Goal: Transaction & Acquisition: Obtain resource

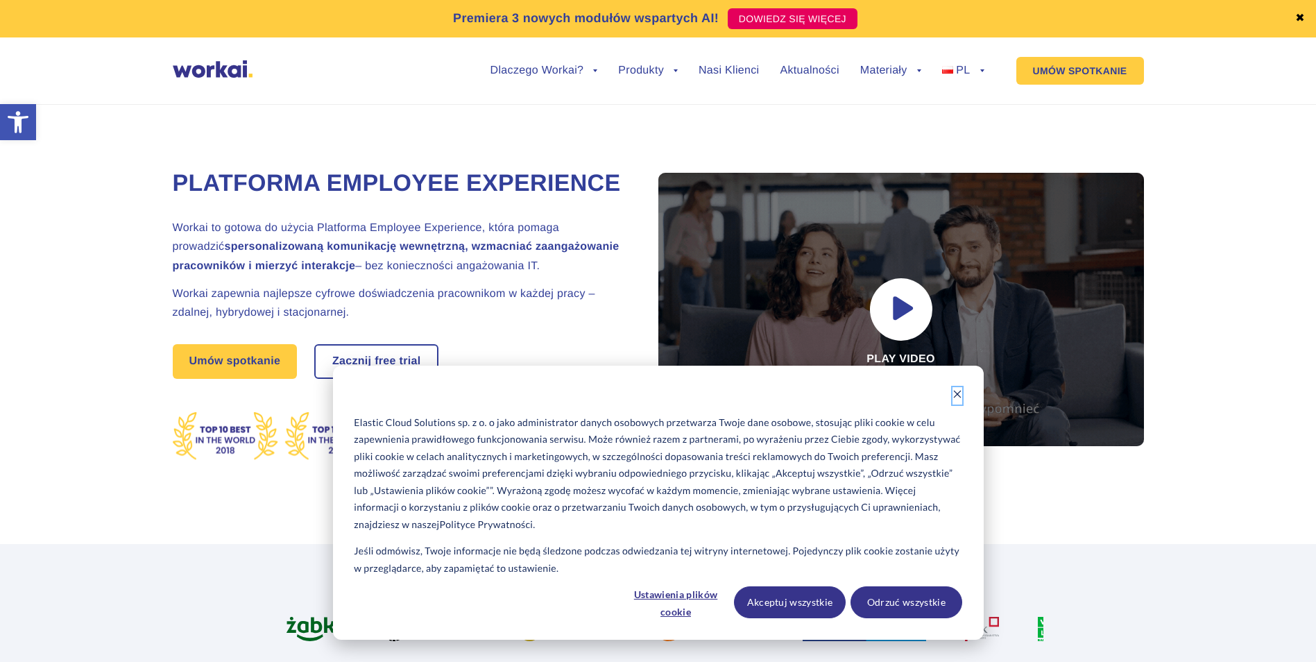
click at [960, 394] on icon "Dismiss cookie banner" at bounding box center [957, 394] width 10 height 10
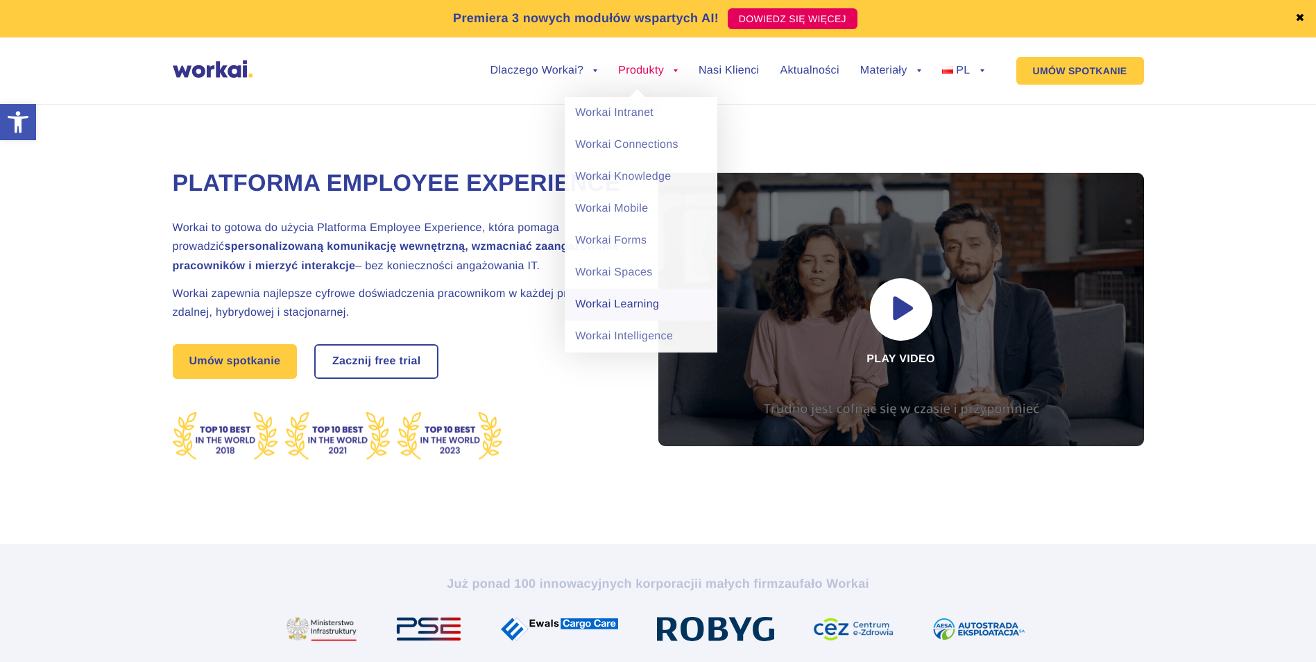
click at [632, 309] on link "Workai Learning" at bounding box center [640, 304] width 153 height 32
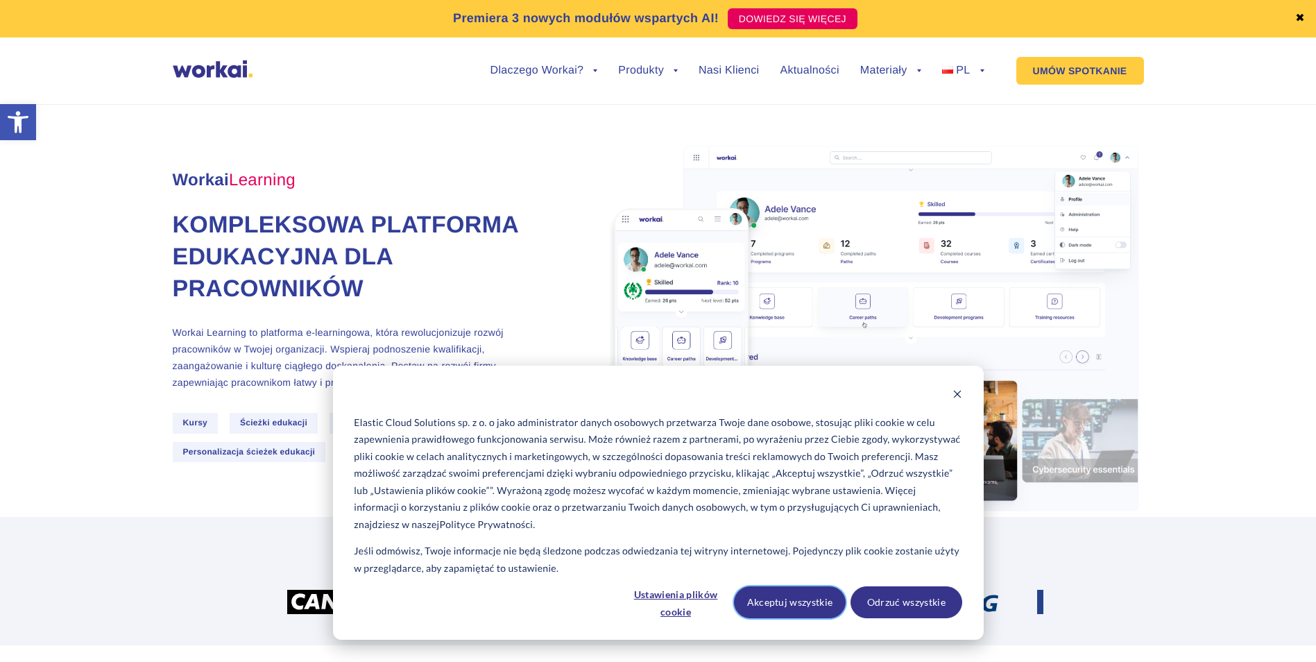
click at [816, 603] on button "Akceptuj wszystkie" at bounding box center [790, 602] width 112 height 32
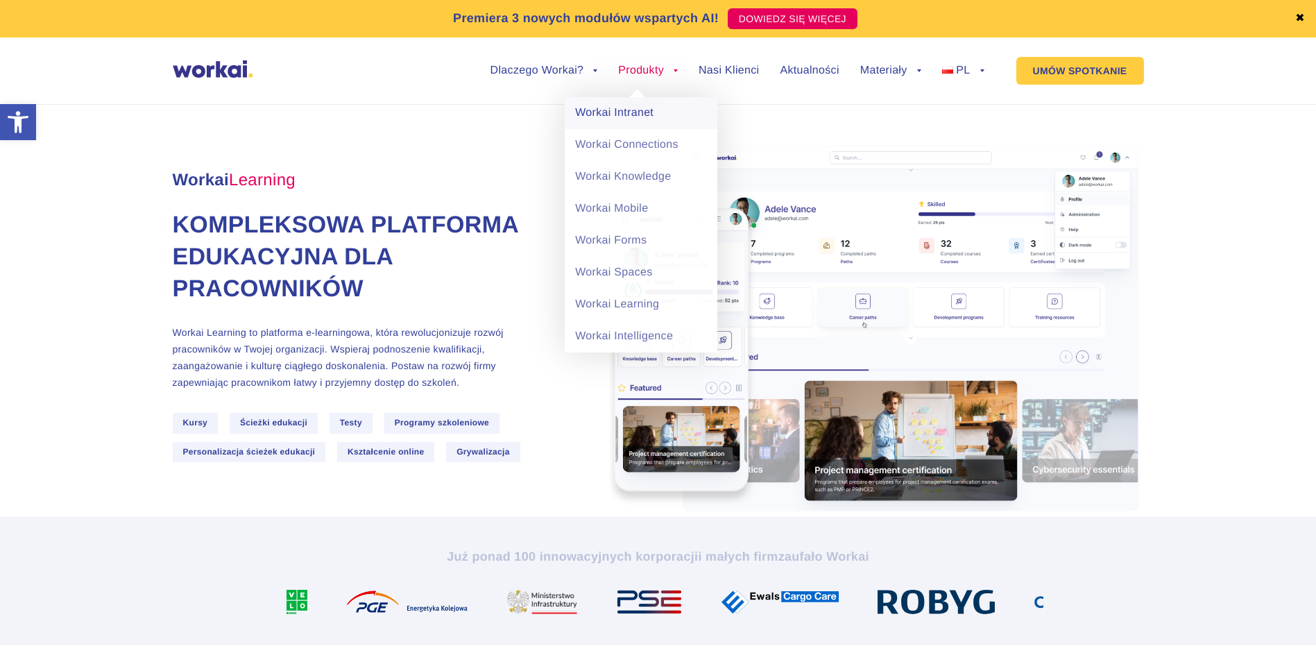
click at [638, 108] on link "Workai Intranet" at bounding box center [640, 113] width 153 height 32
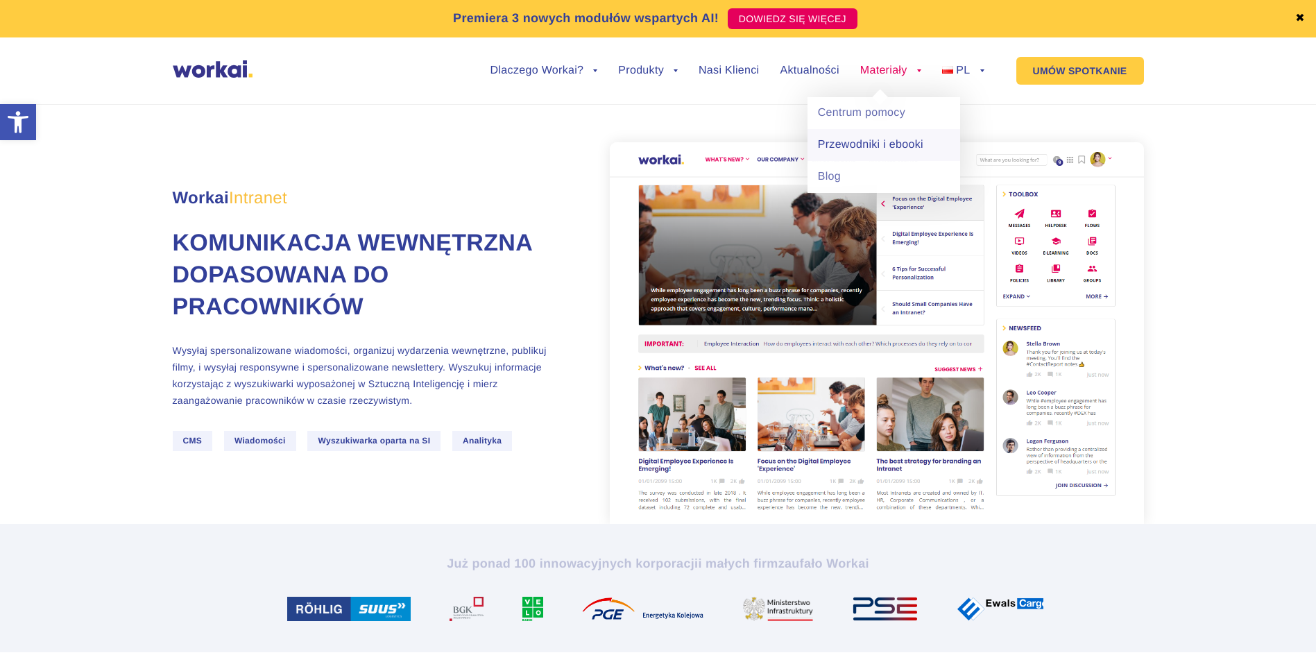
click at [892, 145] on link "Przewodniki i ebooki" at bounding box center [883, 145] width 153 height 32
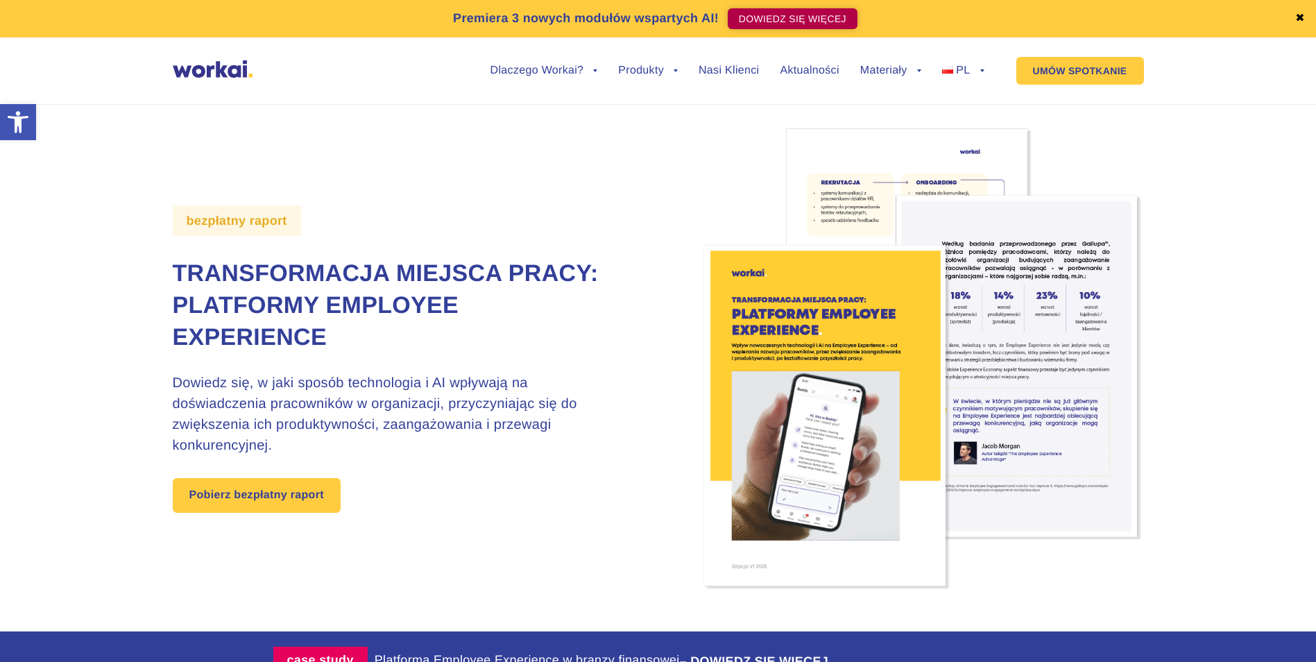
click at [791, 12] on link "DOWIEDZ SIĘ WIĘCEJ" at bounding box center [792, 18] width 130 height 21
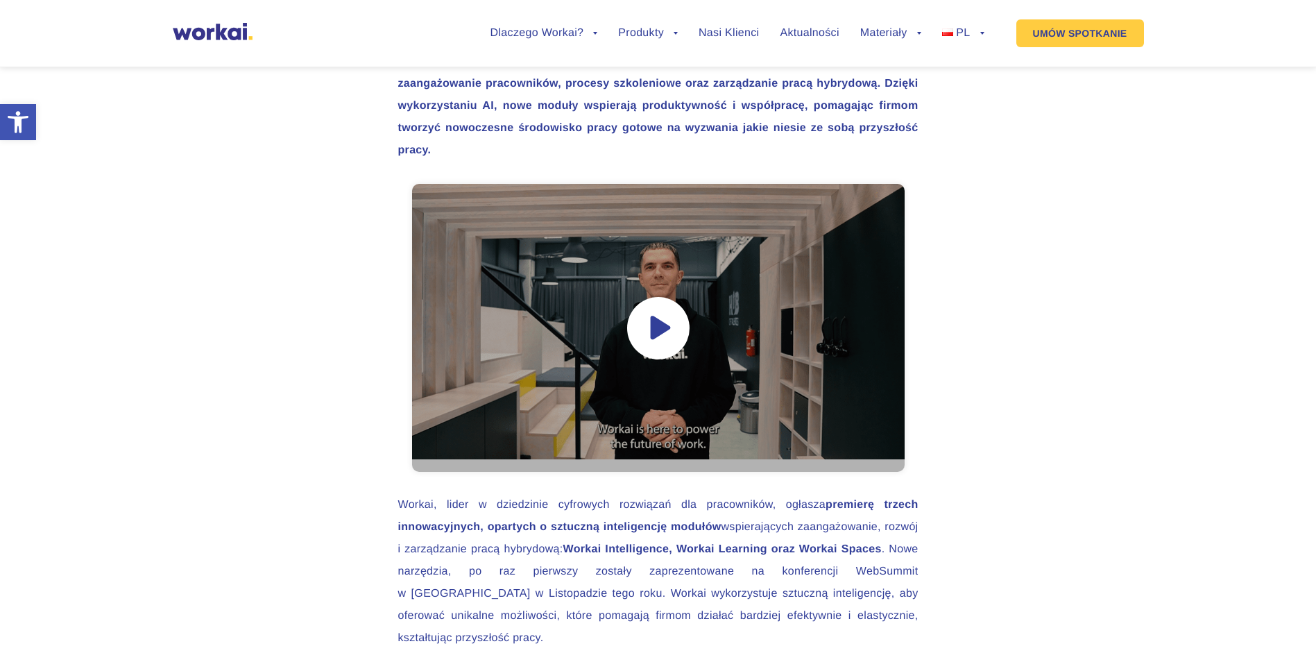
scroll to position [693, 0]
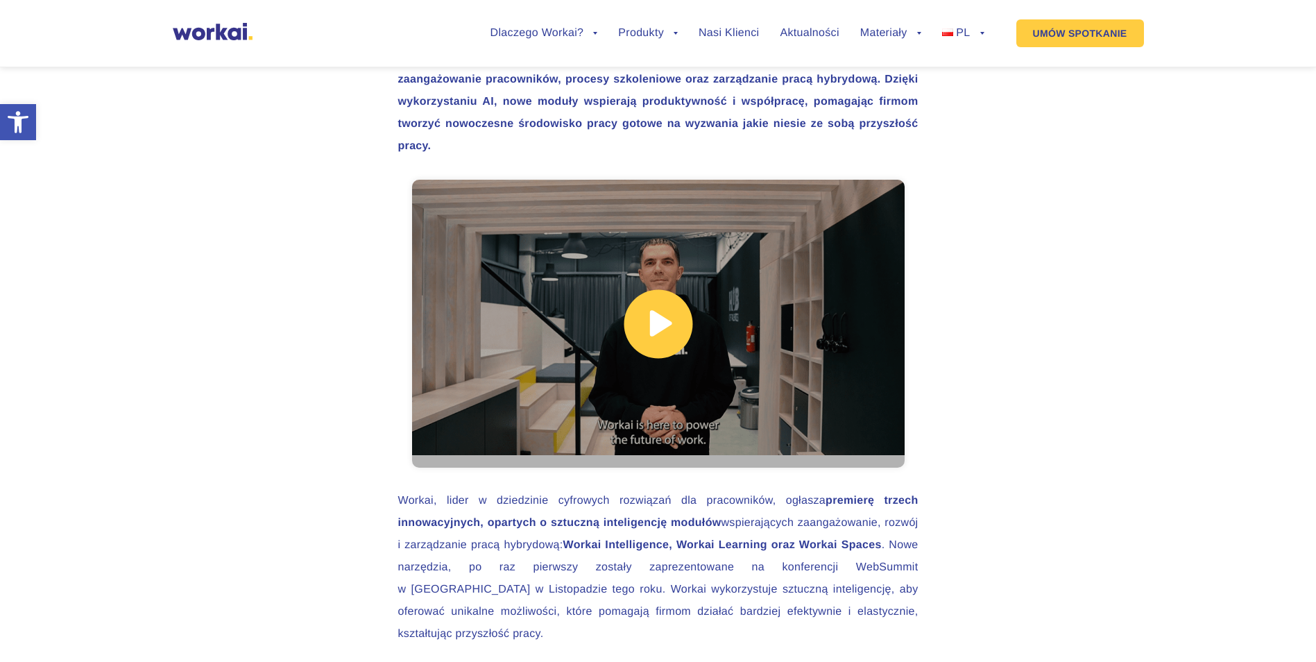
click at [656, 333] on link at bounding box center [658, 324] width 492 height 288
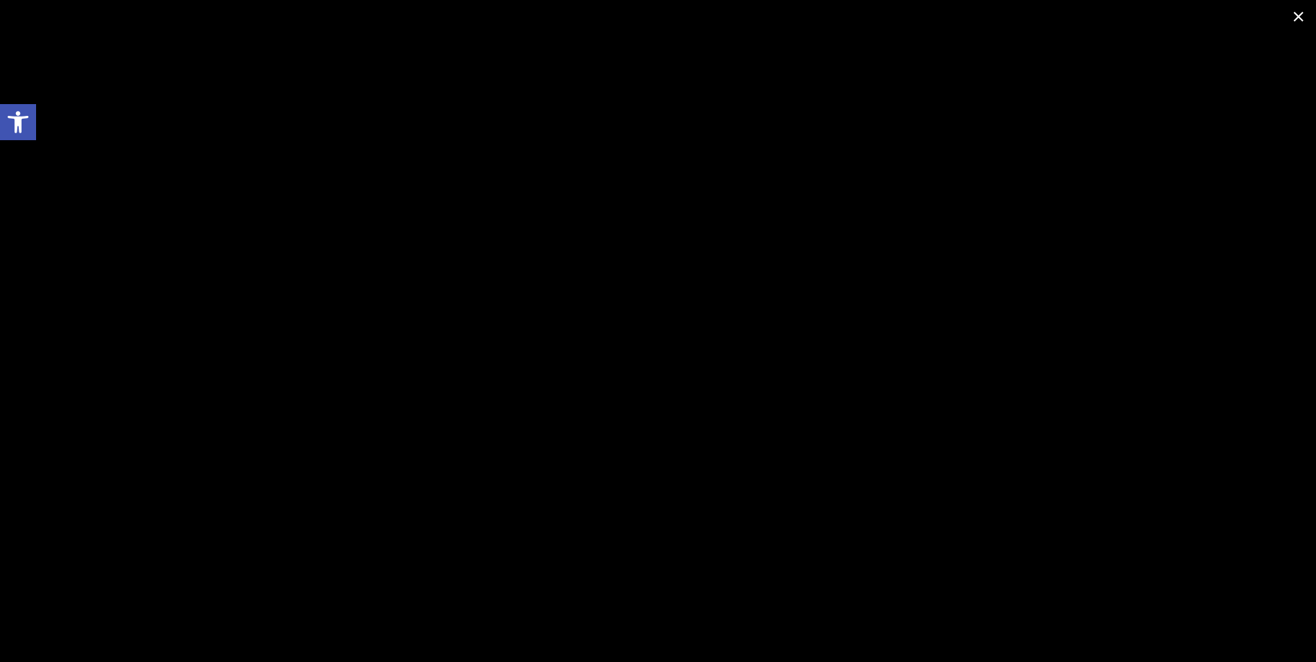
click at [1295, 14] on span at bounding box center [1298, 16] width 35 height 33
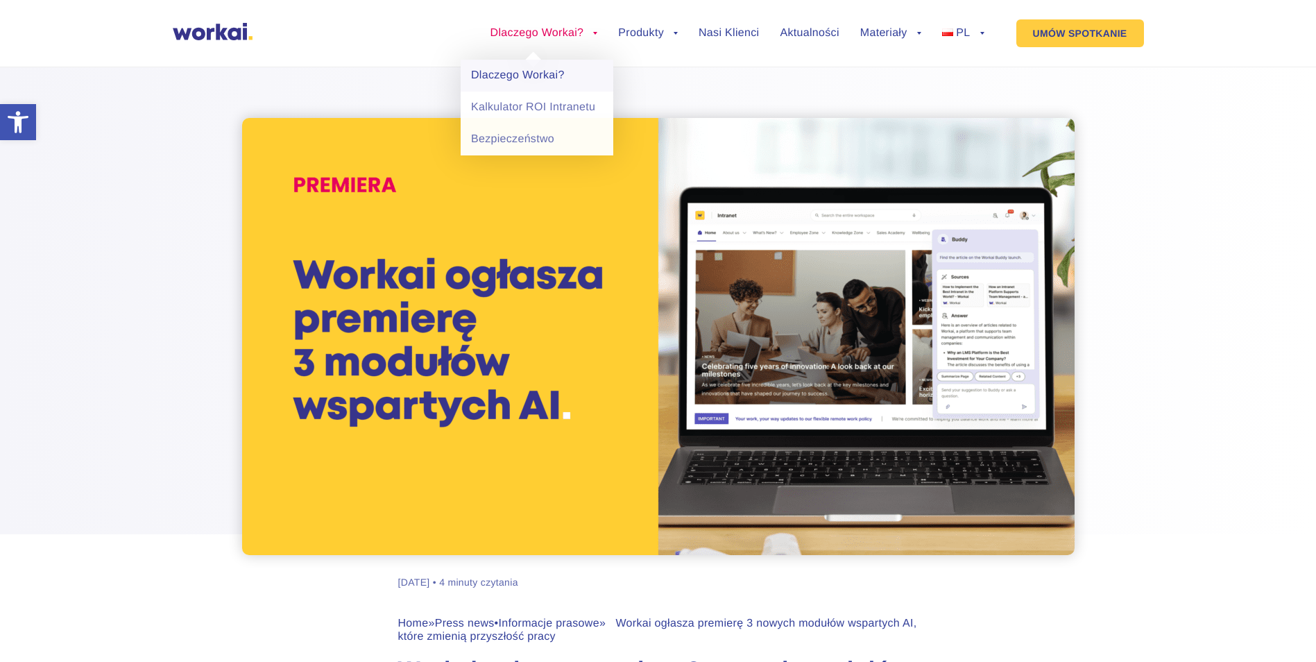
click at [543, 73] on link "Dlaczego Workai?" at bounding box center [536, 76] width 153 height 32
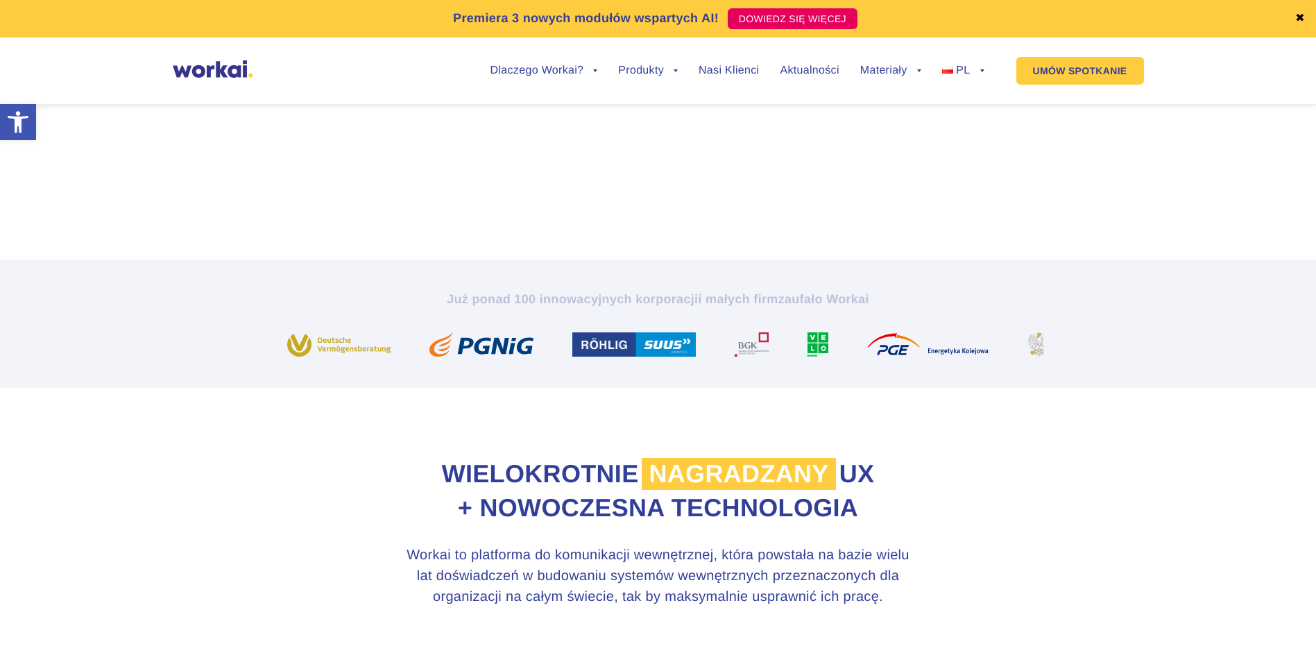
scroll to position [416, 0]
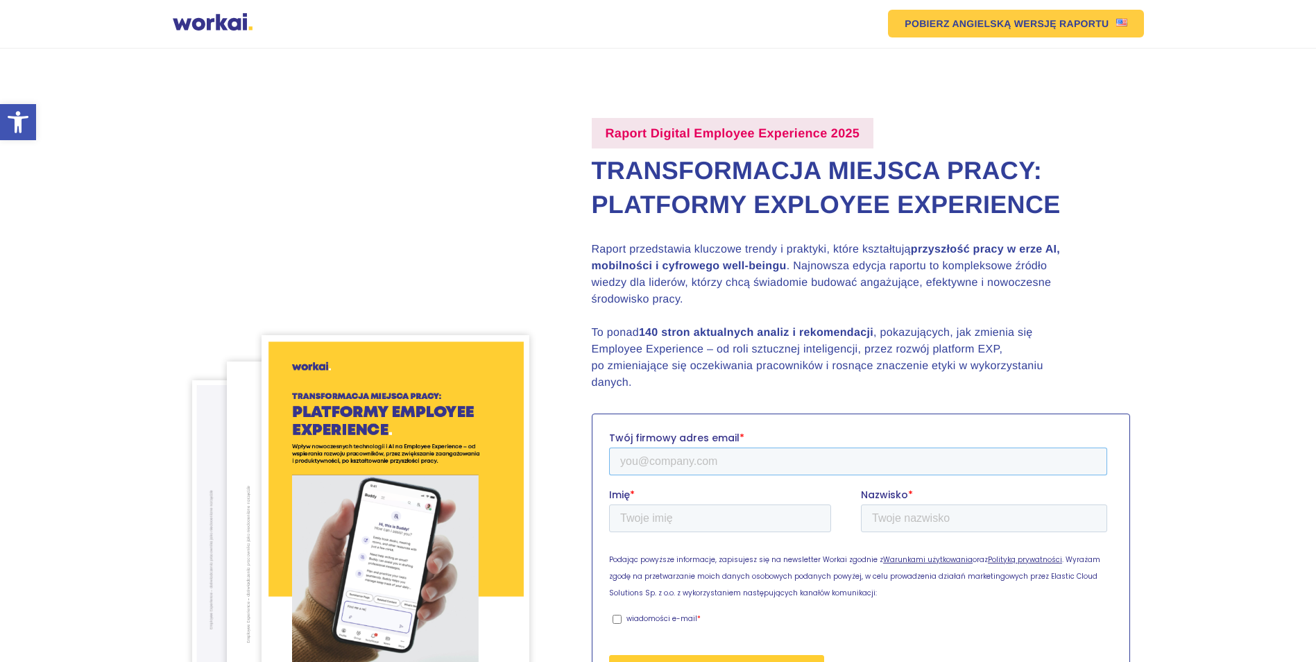
click at [634, 459] on input "Twój firmowy adres email *" at bounding box center [857, 461] width 498 height 28
type input "[PERSON_NAME][EMAIL_ADDRESS][DOMAIN_NAME]"
type input "[PERSON_NAME]"
type input "Rybka-[PERSON_NAME]"
click at [617, 619] on input "wiadomości e-mail *" at bounding box center [616, 618] width 9 height 9
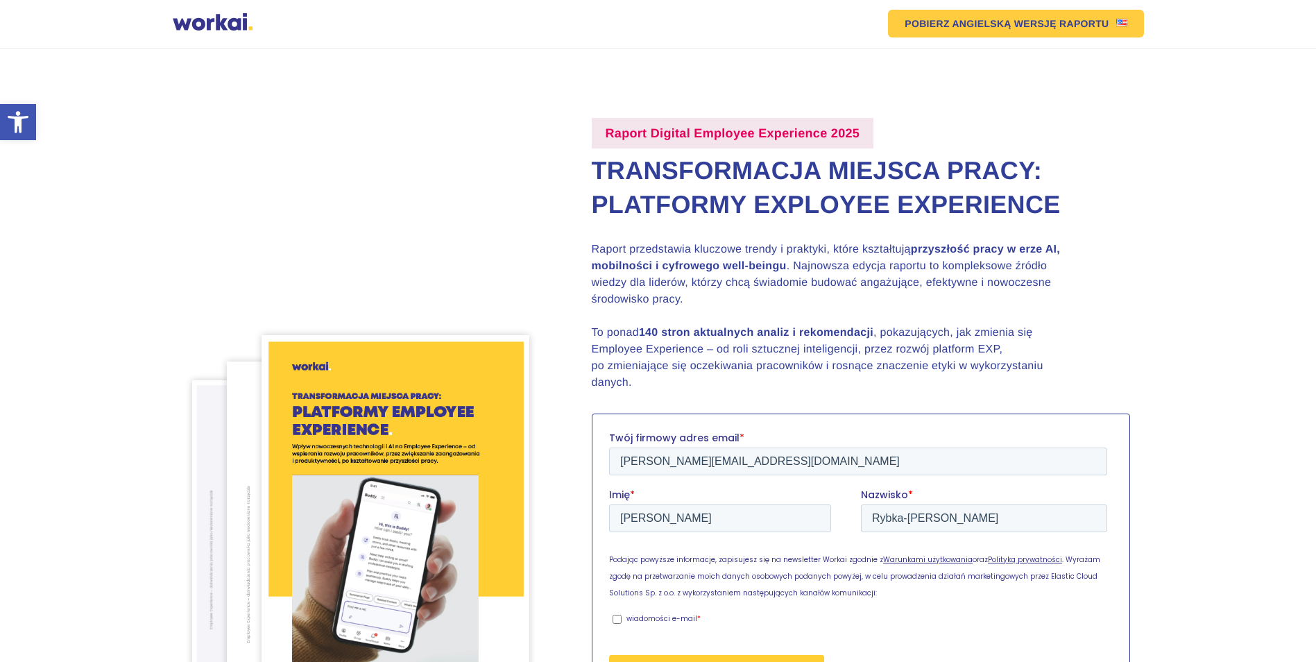
checkbox input "true"
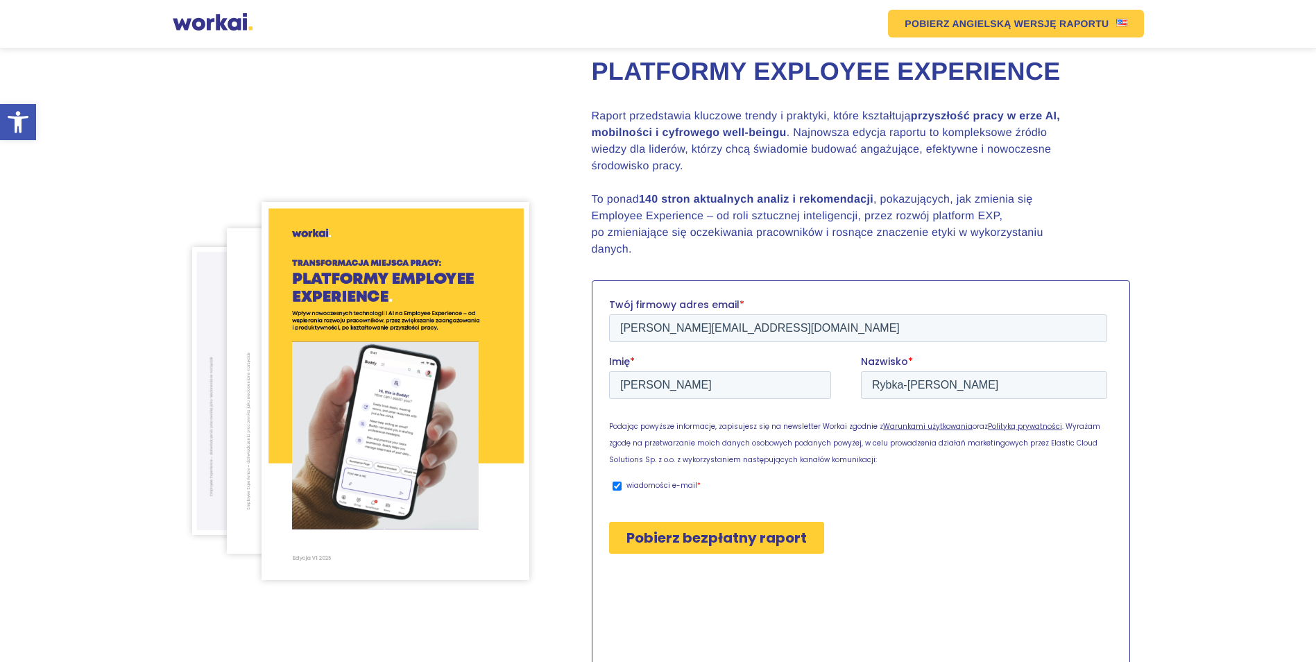
scroll to position [139, 0]
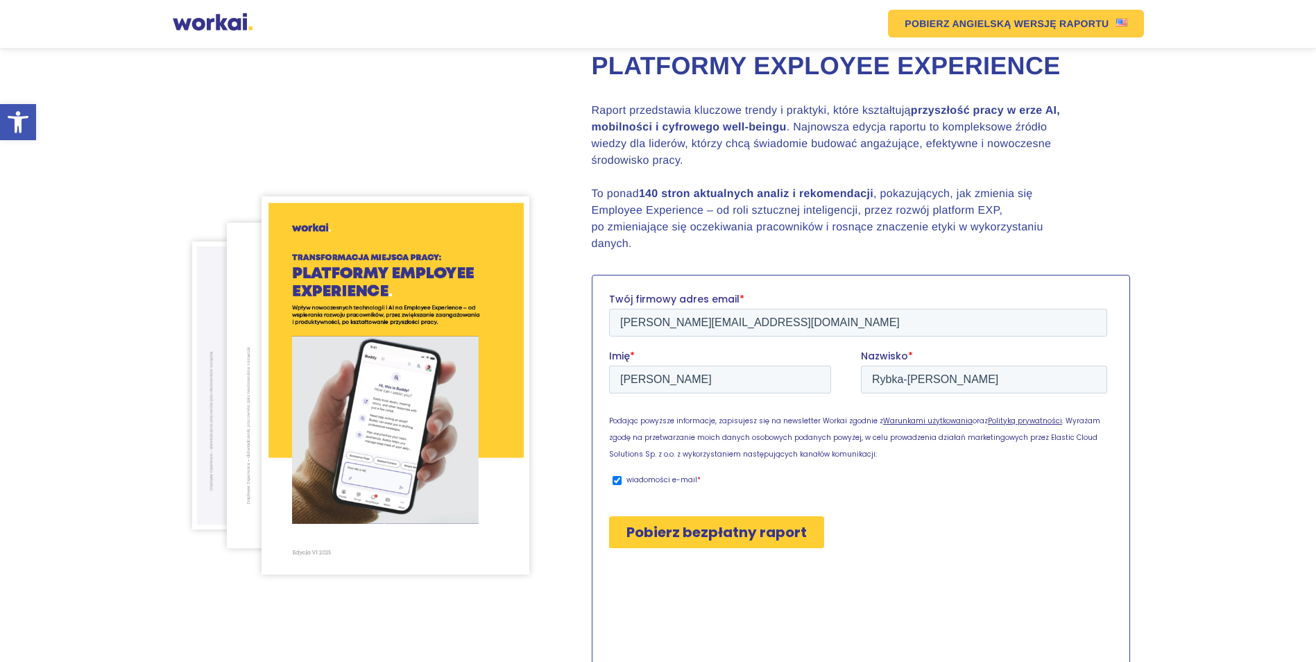
click at [693, 540] on input "Pobierz bezpłatny raport" at bounding box center [715, 531] width 215 height 32
